Goal: Transaction & Acquisition: Purchase product/service

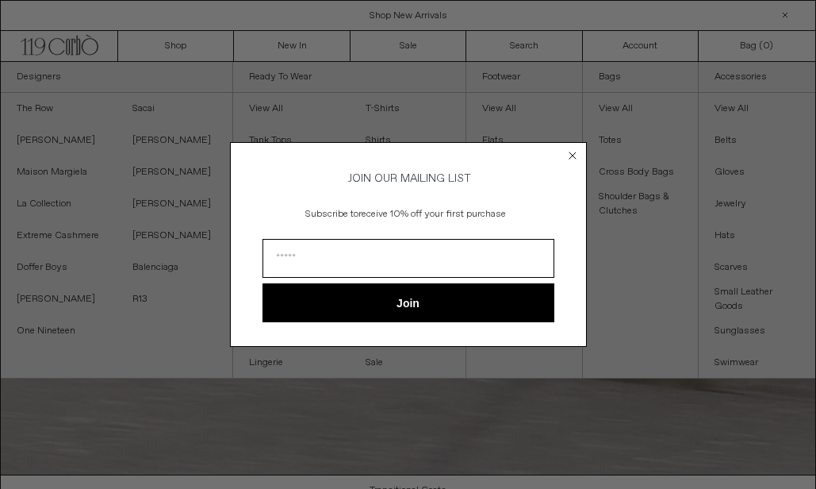
click at [571, 149] on circle "Close dialog" at bounding box center [572, 155] width 15 height 15
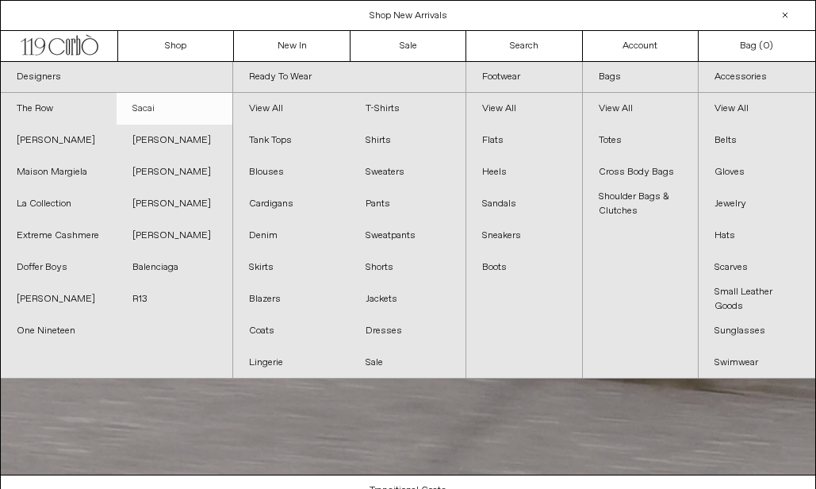
click at [146, 106] on link "Sacai" at bounding box center [175, 109] width 116 height 32
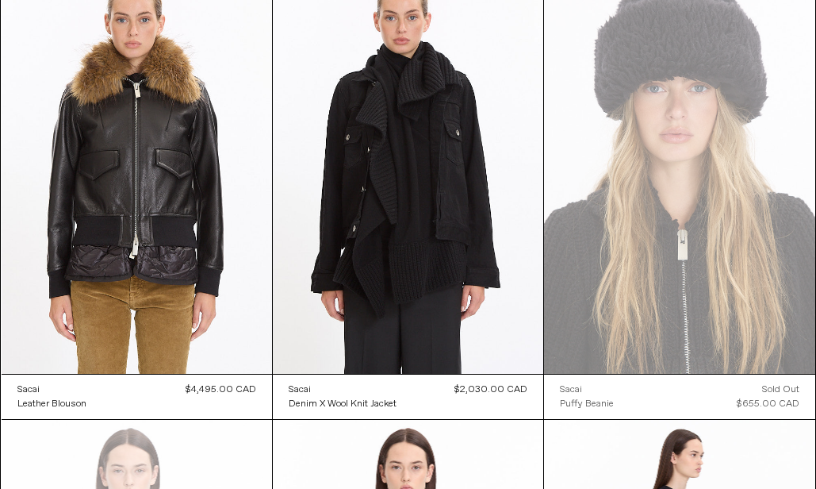
scroll to position [4197, 0]
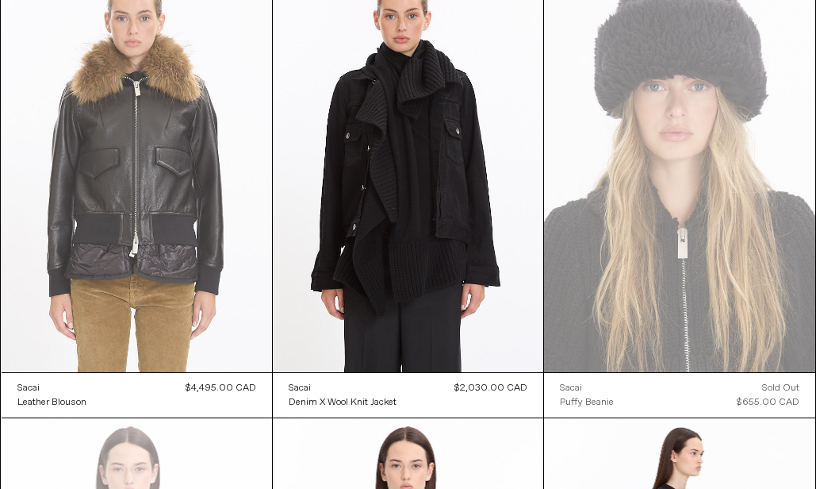
click at [179, 271] on at bounding box center [137, 169] width 271 height 406
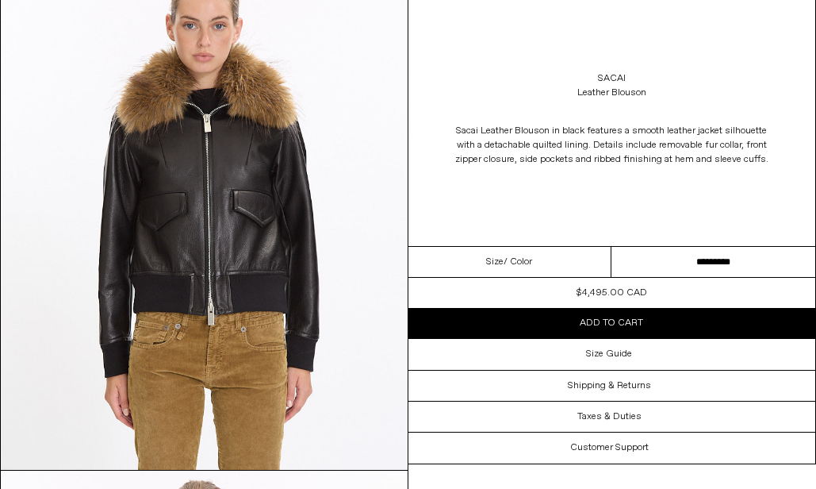
scroll to position [2142, 0]
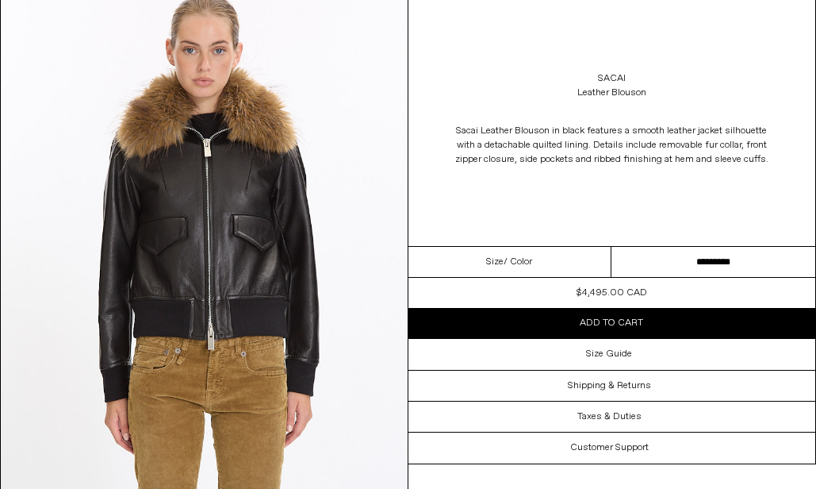
click at [711, 266] on select "**********" at bounding box center [714, 262] width 204 height 31
click at [612, 247] on select "**********" at bounding box center [714, 262] width 204 height 31
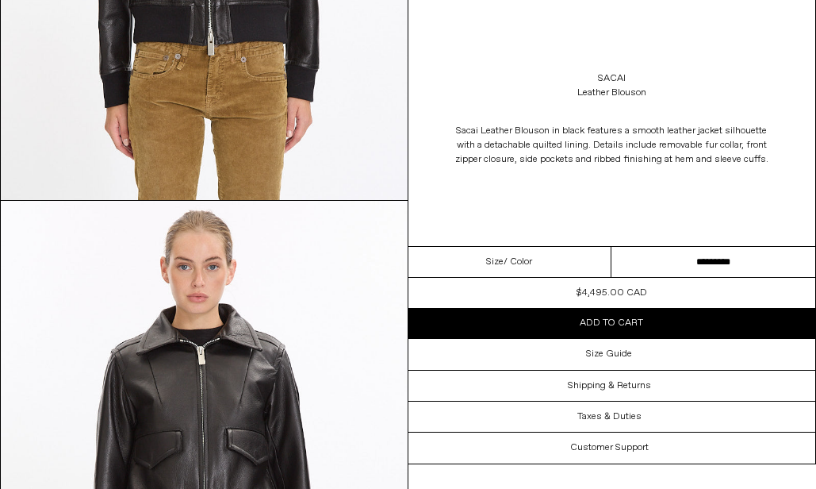
scroll to position [2408, 0]
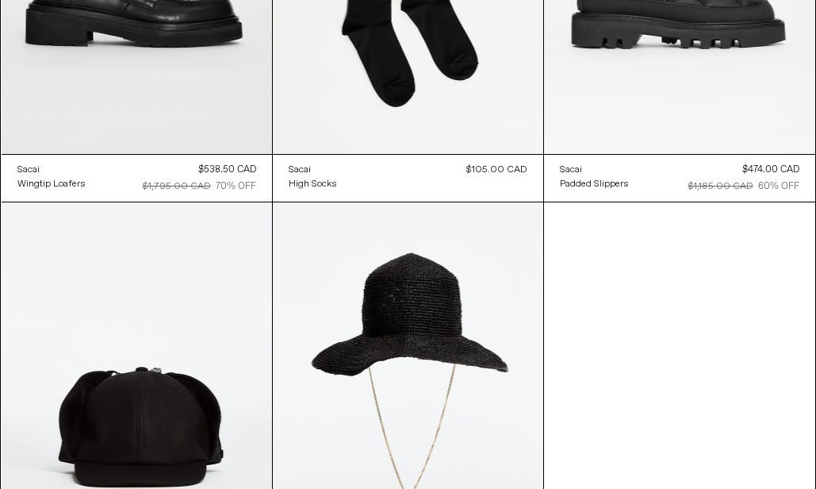
scroll to position [7017, 0]
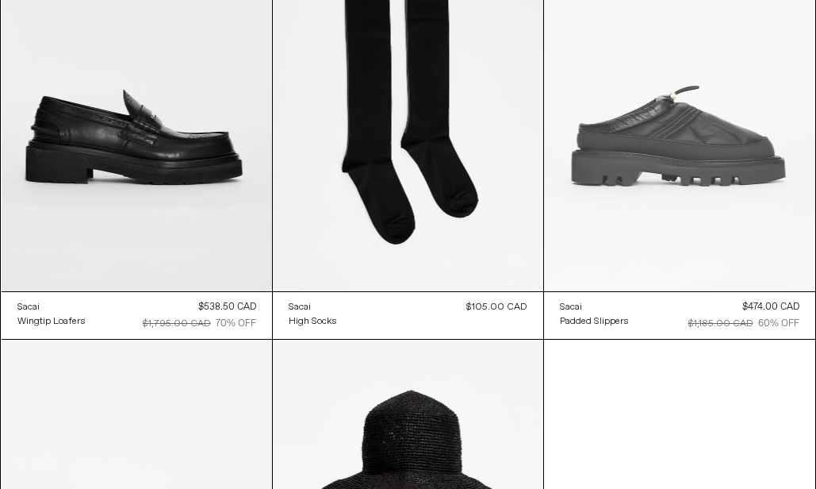
click at [620, 144] on at bounding box center [679, 88] width 271 height 406
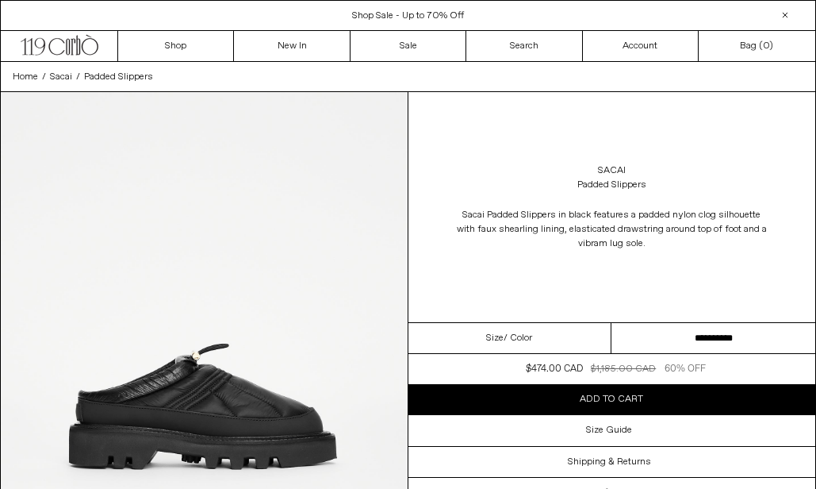
click at [231, 397] on img at bounding box center [204, 346] width 407 height 509
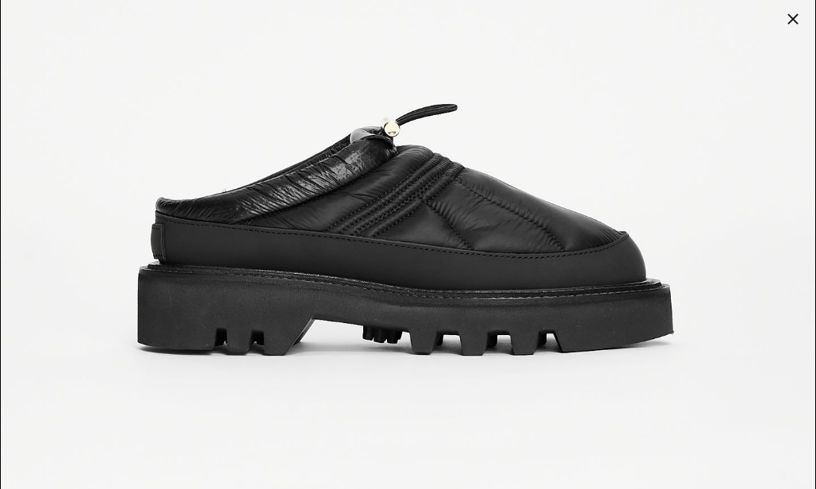
scroll to position [401, 0]
